Goal: Transaction & Acquisition: Purchase product/service

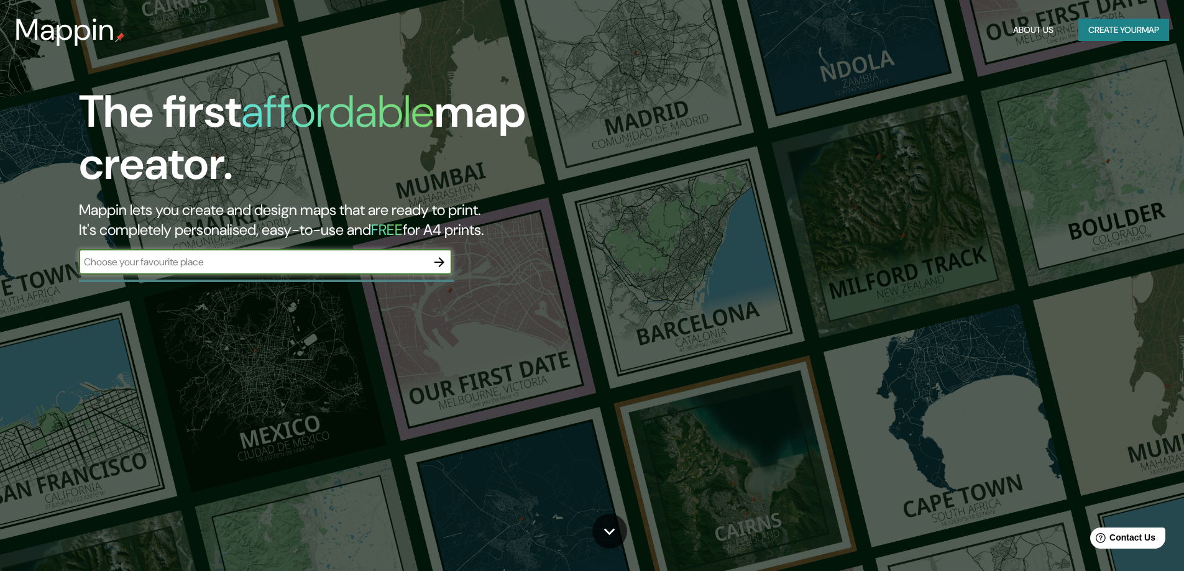
click at [322, 259] on input "text" at bounding box center [253, 262] width 348 height 14
type input "casa huayoccari"
click at [442, 258] on icon "button" at bounding box center [439, 262] width 15 height 15
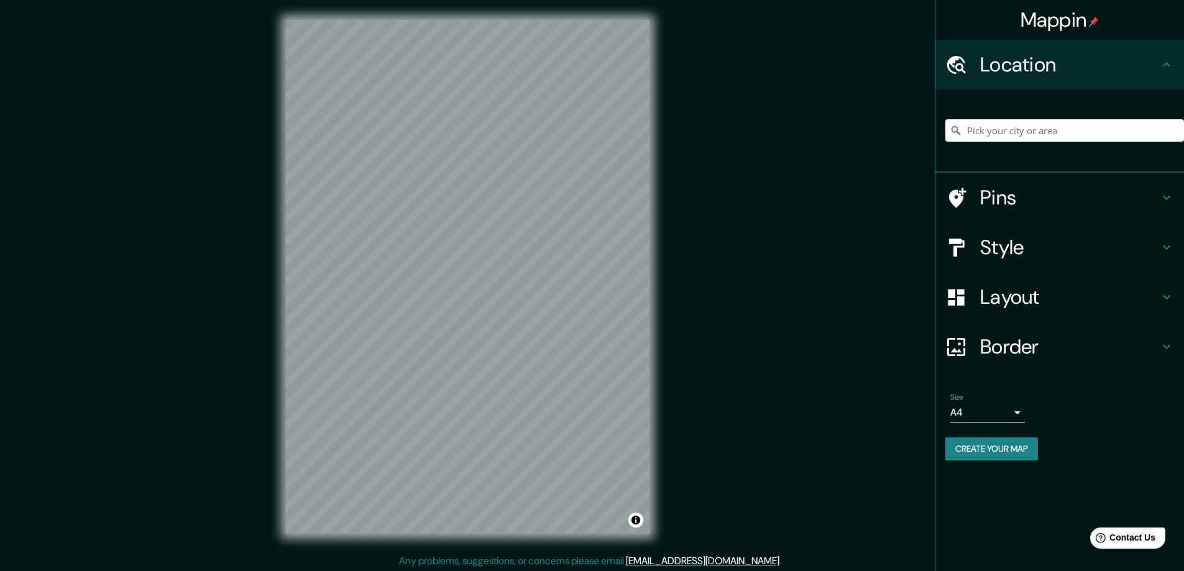
click at [1036, 127] on input "Pick your city or area" at bounding box center [1064, 130] width 239 height 22
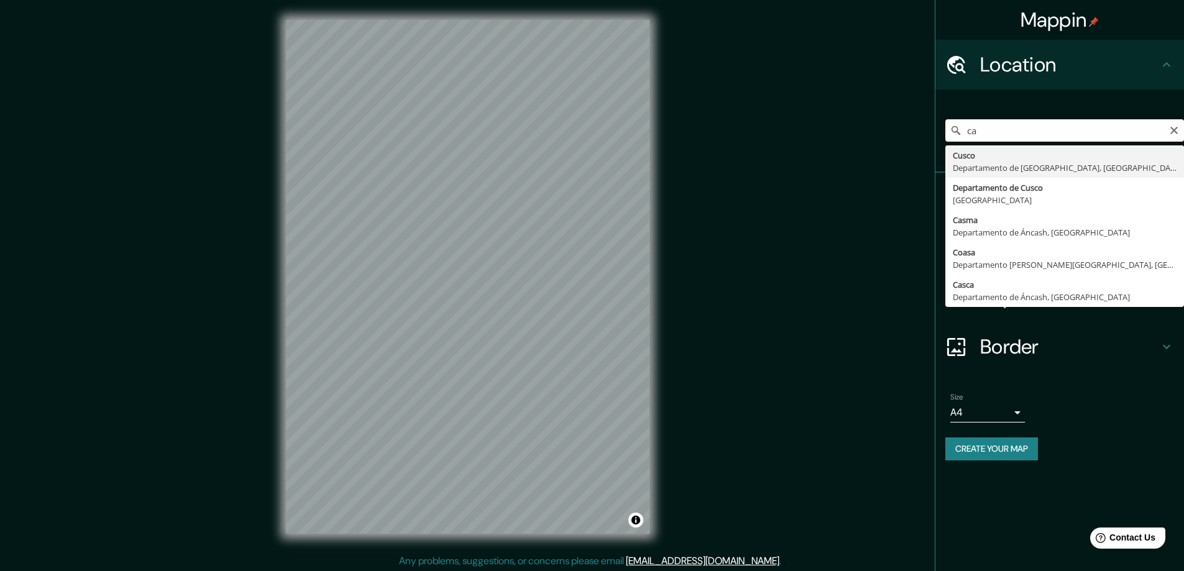
type input "c"
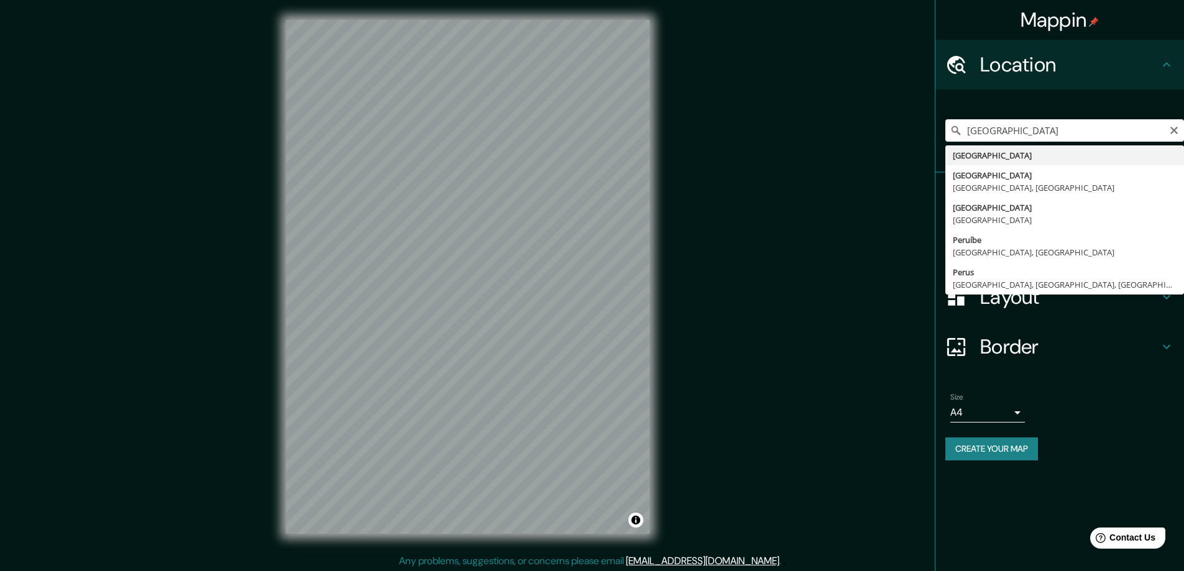
type input "[GEOGRAPHIC_DATA]"
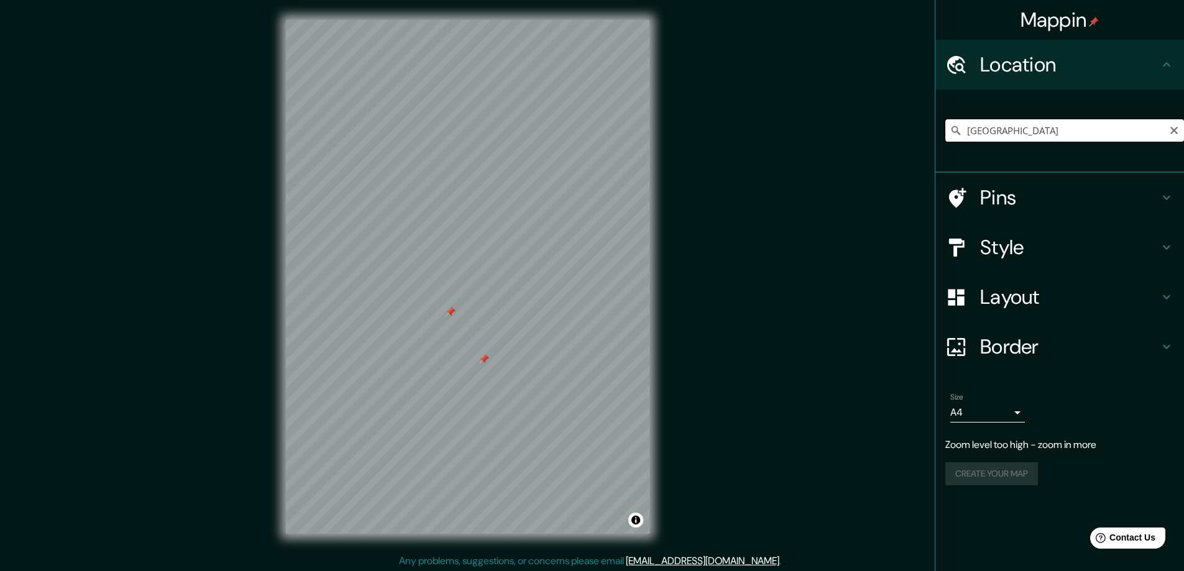
click at [1012, 126] on input "[GEOGRAPHIC_DATA]" at bounding box center [1064, 130] width 239 height 22
